Goal: Task Accomplishment & Management: Manage account settings

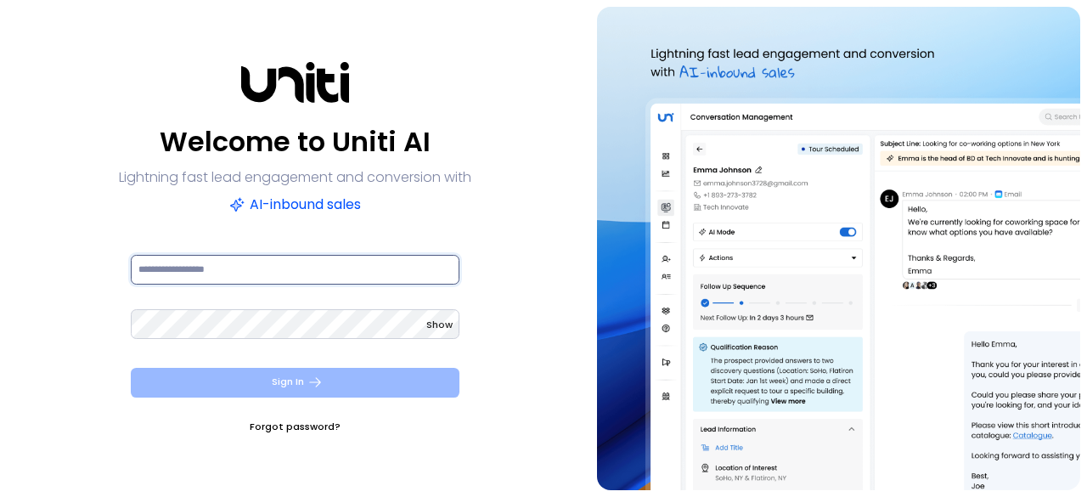
type input "**********"
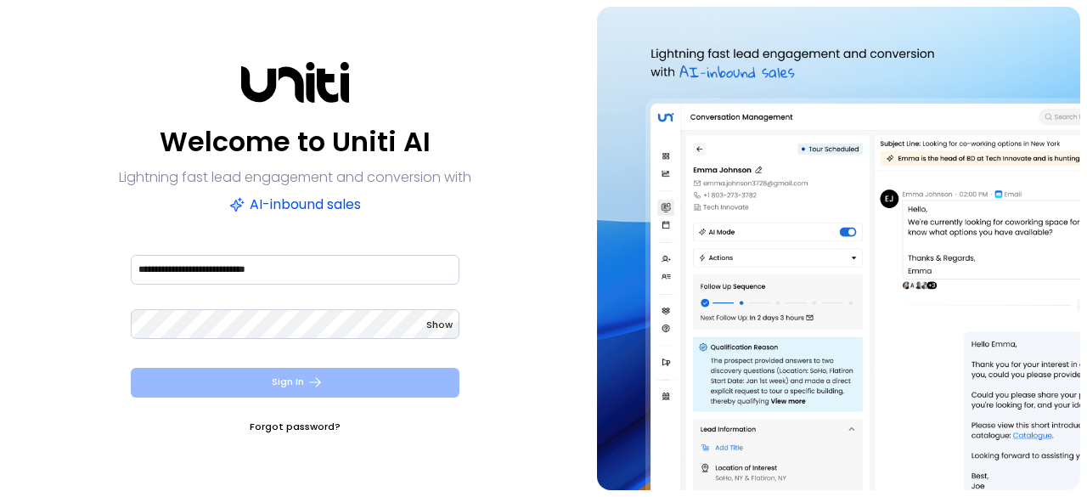
click at [348, 375] on button "Sign In" at bounding box center [295, 383] width 329 height 30
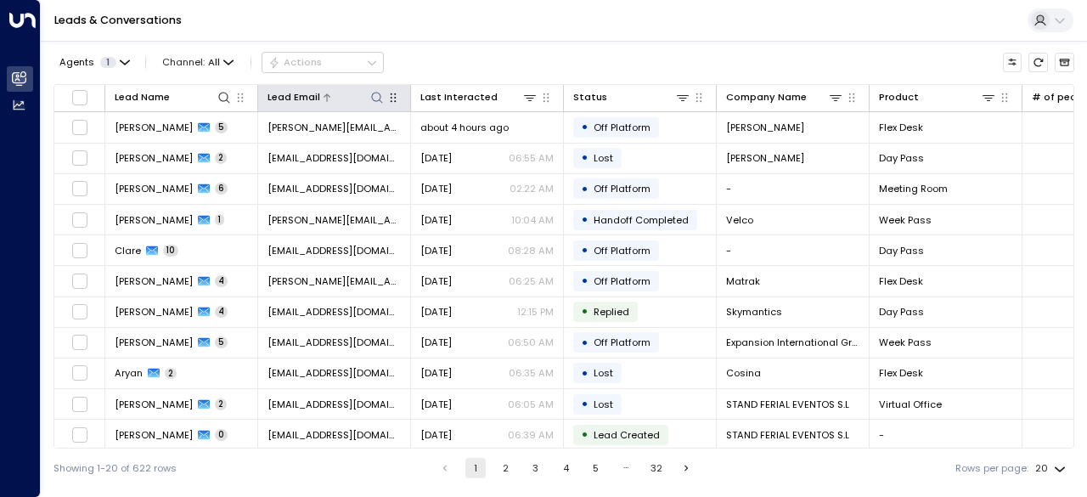
click at [377, 97] on icon at bounding box center [377, 98] width 14 height 14
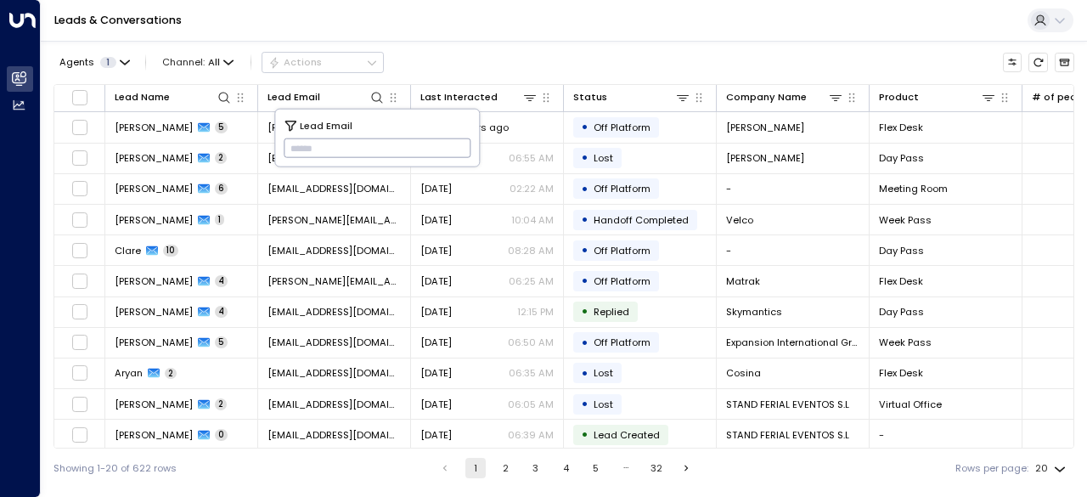
type input "**********"
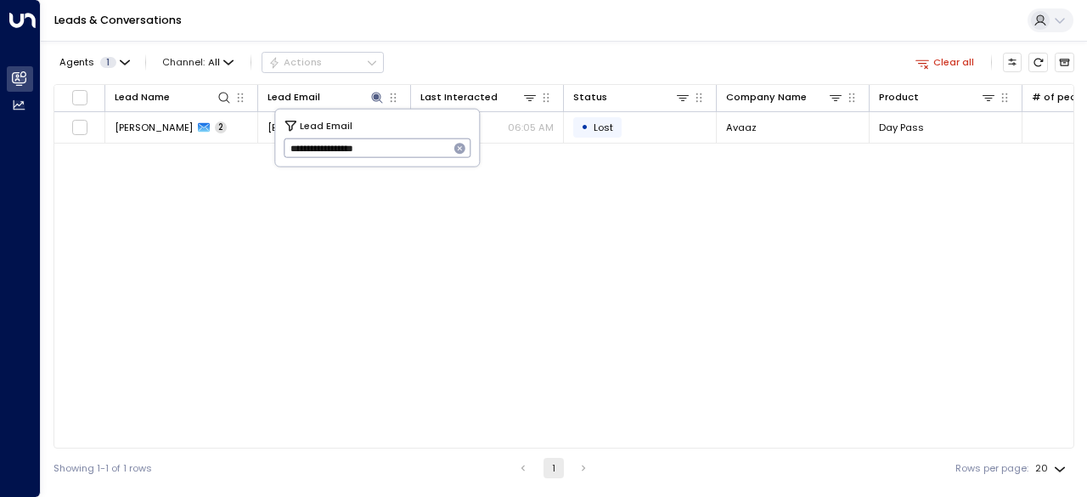
click at [433, 53] on div "Agents 1 Channel: All Actions Clear all" at bounding box center [564, 63] width 1021 height 30
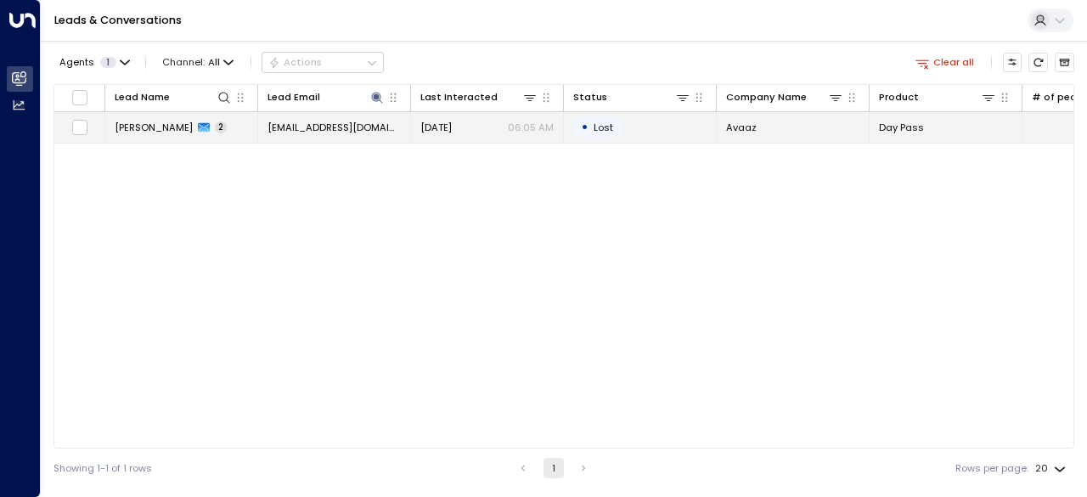
click at [151, 118] on td "[PERSON_NAME] 2" at bounding box center [181, 127] width 153 height 30
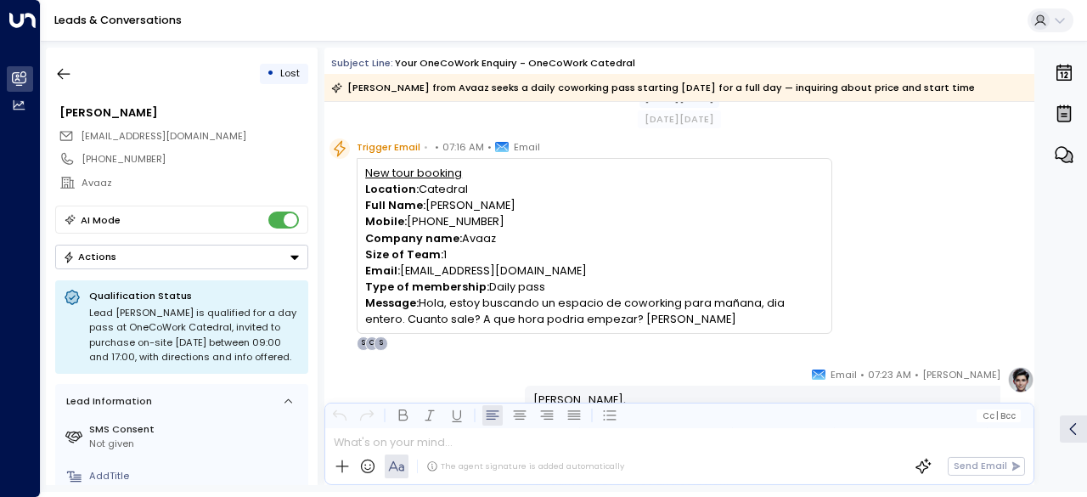
scroll to position [26, 0]
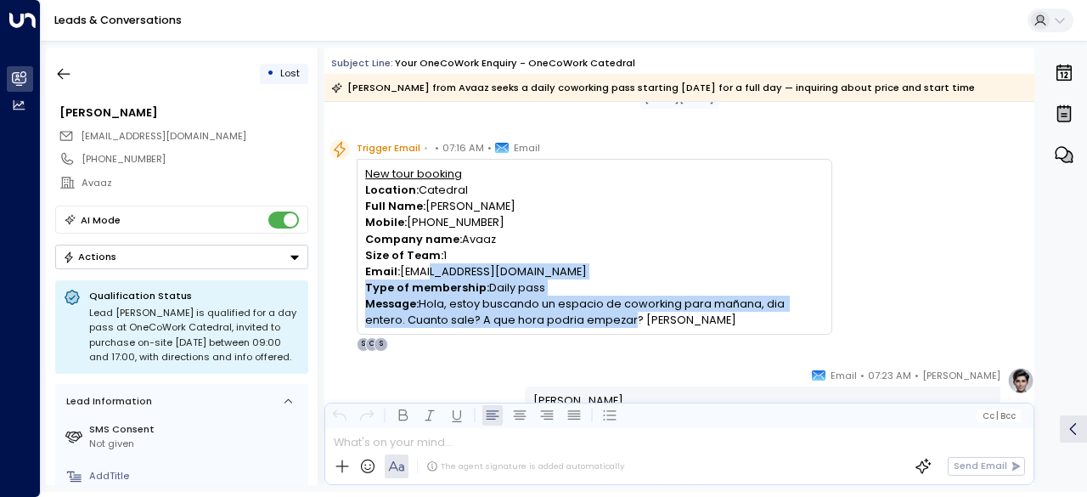
drag, startPoint x: 423, startPoint y: 268, endPoint x: 583, endPoint y: 314, distance: 166.2
click at [583, 314] on div "New tour booking Location: Catedral Full Name: [PERSON_NAME] Mobile: [PHONE_NUM…" at bounding box center [594, 247] width 458 height 163
click at [583, 314] on p "Message: [PERSON_NAME], estoy buscando un espacio de coworking para mañana, dia…" at bounding box center [594, 312] width 458 height 32
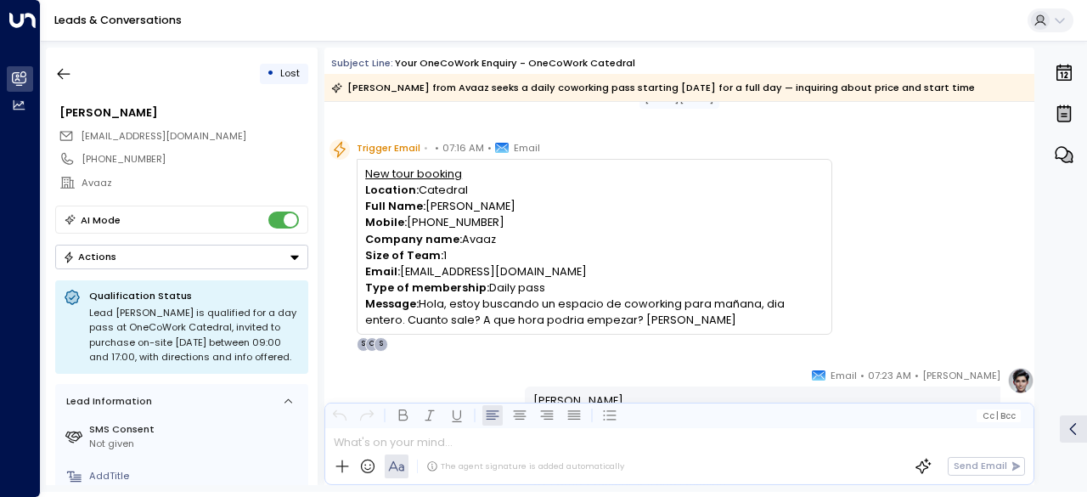
drag, startPoint x: 464, startPoint y: 302, endPoint x: 788, endPoint y: 318, distance: 324.9
click at [788, 318] on p "Message: [PERSON_NAME], estoy buscando un espacio de coworking para mañana, dia…" at bounding box center [594, 312] width 458 height 32
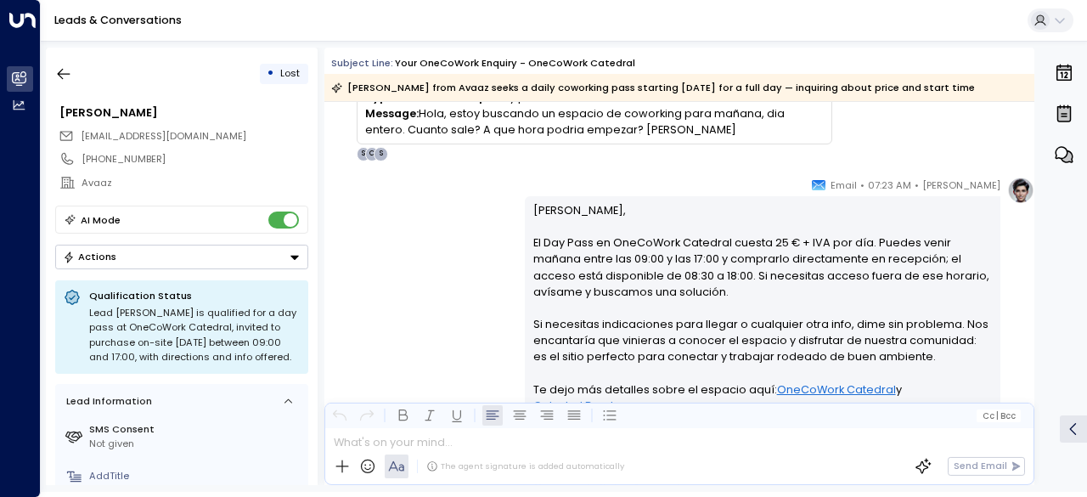
scroll to position [0, 0]
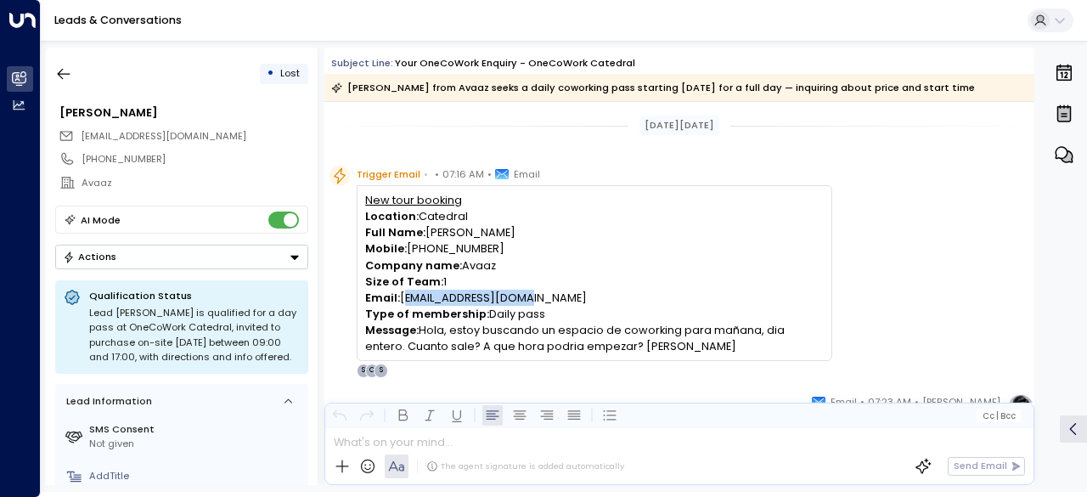
drag, startPoint x: 555, startPoint y: 295, endPoint x: 403, endPoint y: 295, distance: 152.1
click at [403, 295] on p "Email: [EMAIL_ADDRESS][DOMAIN_NAME]" at bounding box center [594, 298] width 458 height 16
copy p "[EMAIL_ADDRESS][DOMAIN_NAME]"
click at [603, 306] on p "Type of membership: Daily pass" at bounding box center [594, 314] width 458 height 16
click at [573, 281] on p "Size of Team: 1" at bounding box center [594, 282] width 458 height 16
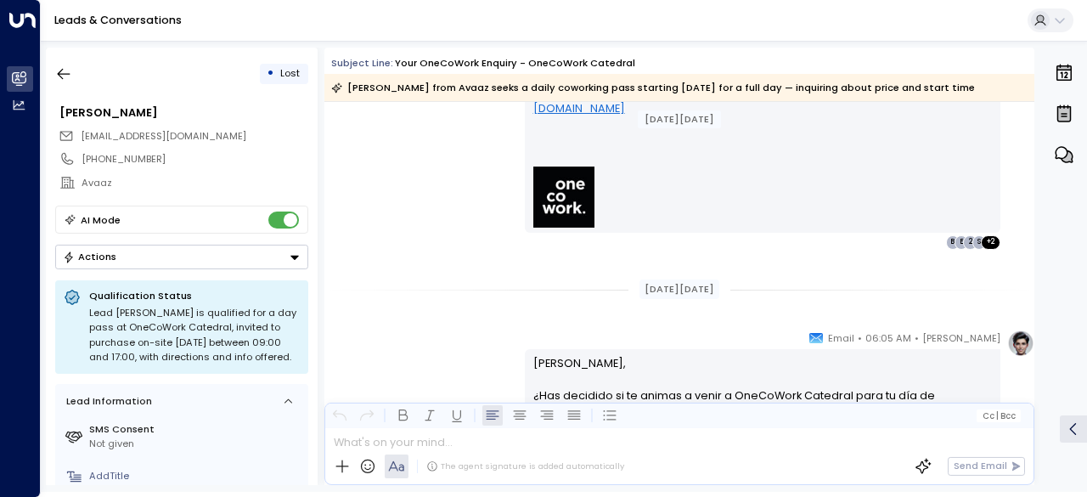
scroll to position [977, 0]
